Goal: Navigation & Orientation: Find specific page/section

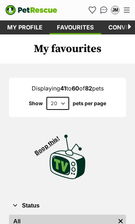
click at [78, 27] on link "Favourites" at bounding box center [75, 27] width 51 height 14
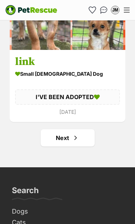
scroll to position [4184, 0]
click at [71, 139] on link "Next" at bounding box center [68, 137] width 54 height 17
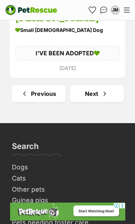
scroll to position [4294, 0]
click at [97, 93] on link "Next" at bounding box center [97, 93] width 54 height 17
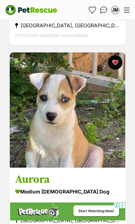
click at [52, 169] on link at bounding box center [67, 165] width 115 height 7
